Goal: Communication & Community: Answer question/provide support

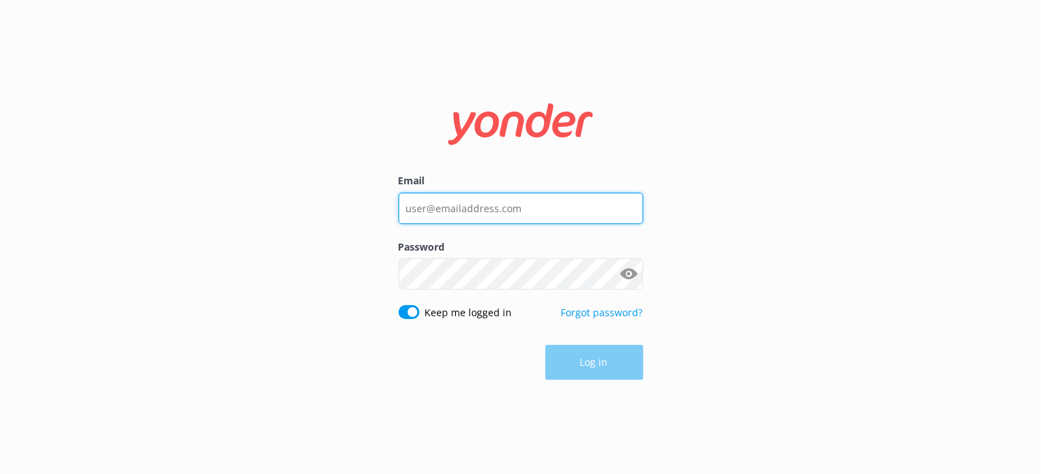
click at [519, 216] on input "Email" at bounding box center [520, 208] width 245 height 31
type input "info@cruisintikissolomonsisland.com"
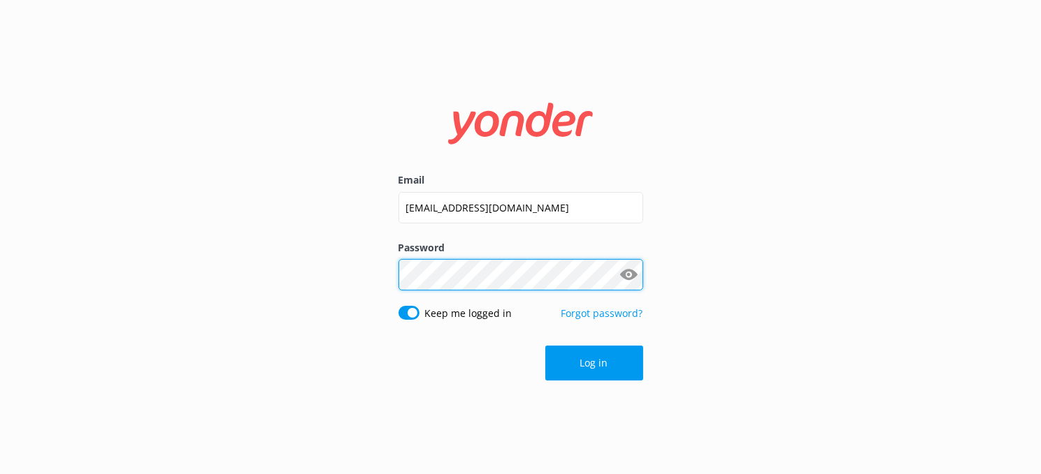
click button "Log in" at bounding box center [594, 363] width 98 height 35
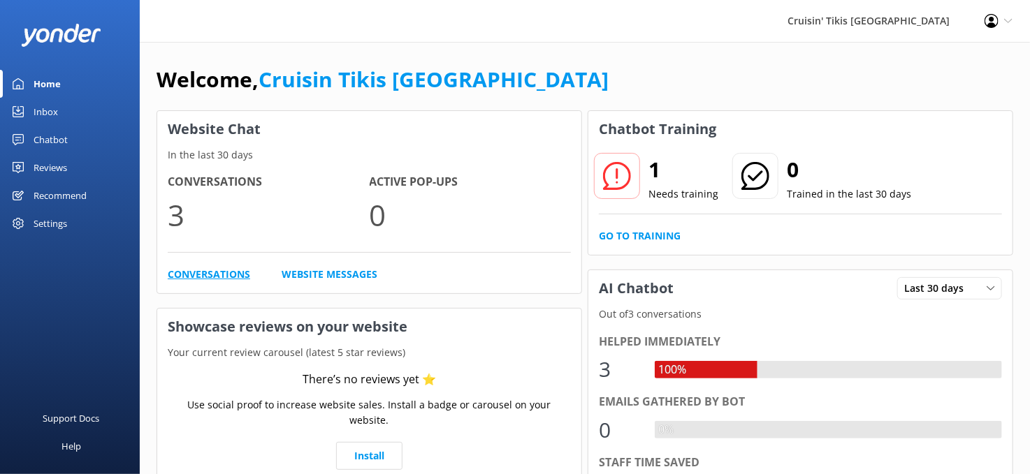
click at [202, 277] on link "Conversations" at bounding box center [209, 274] width 82 height 15
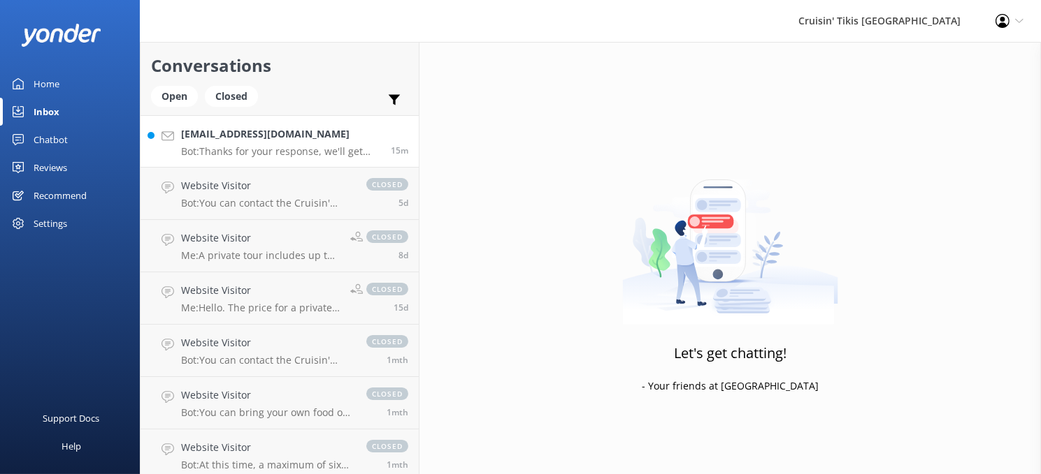
click at [256, 143] on div "Smiller@sunrisegroup.org Bot: Thanks for your response, we'll get back to you a…" at bounding box center [280, 141] width 199 height 30
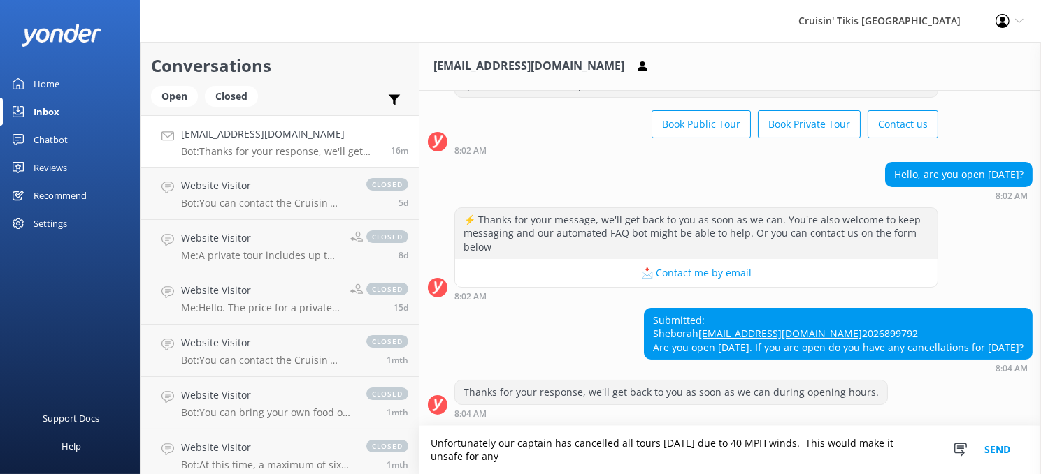
scroll to position [94, 0]
type textarea "Unfortunately our captain has cancelled all tours today due to 40 MPH winds. Th…"
click at [1003, 449] on button "Send" at bounding box center [997, 450] width 52 height 48
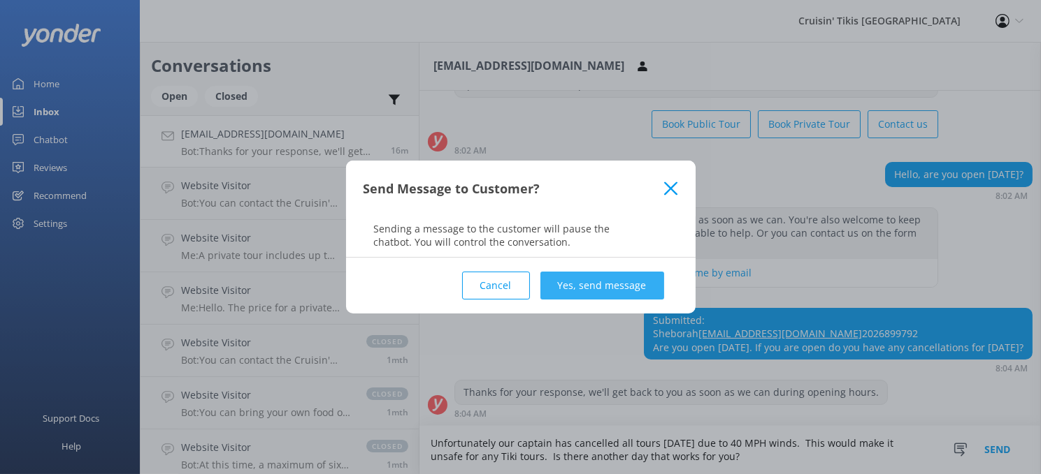
click at [564, 289] on button "Yes, send message" at bounding box center [602, 286] width 124 height 28
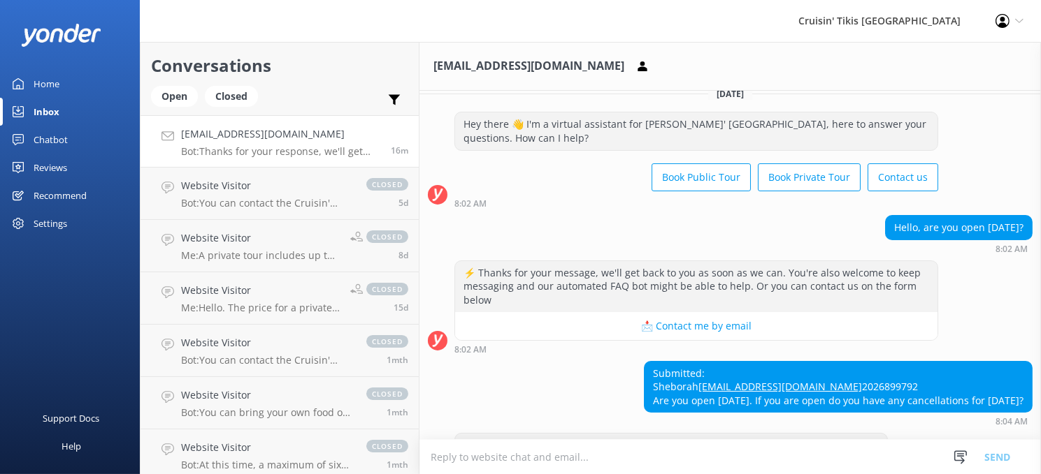
scroll to position [0, 0]
